Goal: Information Seeking & Learning: Find specific page/section

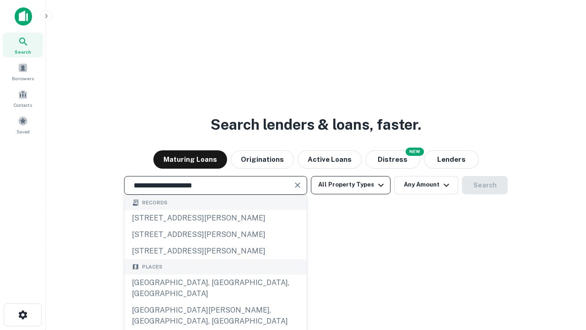
click at [215, 302] on div "[GEOGRAPHIC_DATA], [GEOGRAPHIC_DATA], [GEOGRAPHIC_DATA]" at bounding box center [216, 287] width 182 height 27
click at [351, 185] on button "All Property Types" at bounding box center [351, 185] width 80 height 18
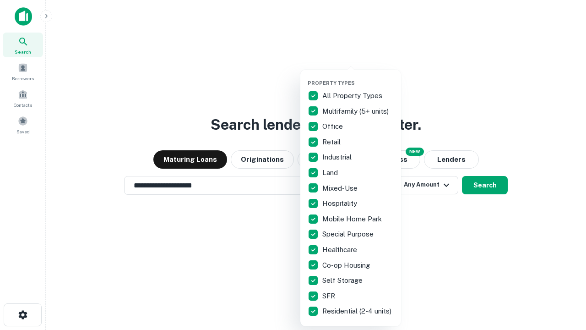
type input "**********"
click at [358, 77] on button "button" at bounding box center [358, 77] width 101 height 0
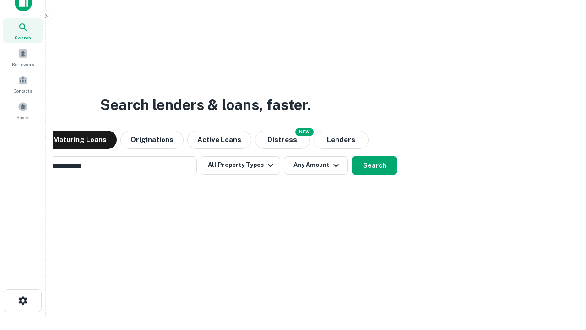
scroll to position [15, 0]
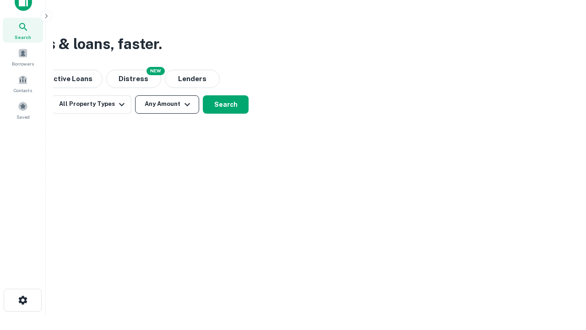
click at [167, 104] on button "Any Amount" at bounding box center [167, 104] width 64 height 18
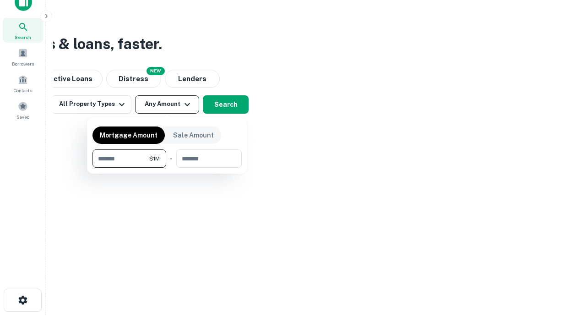
type input "*******"
click at [167, 168] on button "button" at bounding box center [167, 168] width 149 height 0
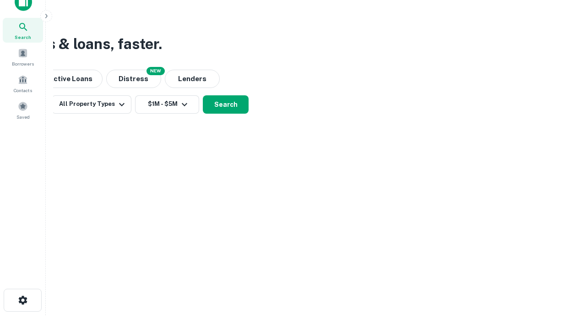
scroll to position [5, 169]
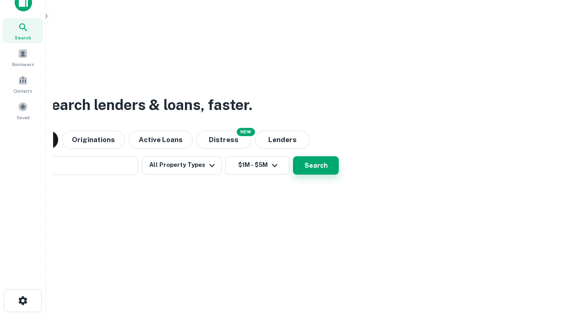
click at [293, 156] on button "Search" at bounding box center [316, 165] width 46 height 18
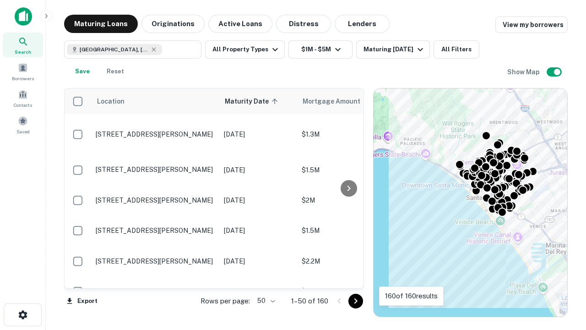
click at [265, 301] on body "Search Borrowers Contacts Saved Maturing Loans Originations Active Loans Distre…" at bounding box center [293, 165] width 586 height 330
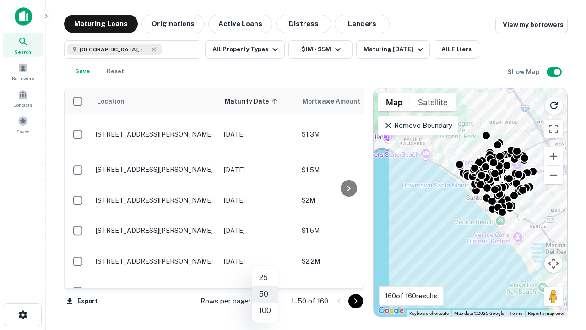
click at [265, 278] on li "25" at bounding box center [265, 277] width 27 height 16
click at [356, 301] on icon "Go to next page" at bounding box center [355, 300] width 11 height 11
